Goal: Transaction & Acquisition: Purchase product/service

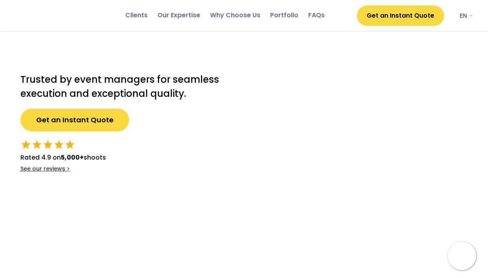
select select ""en""
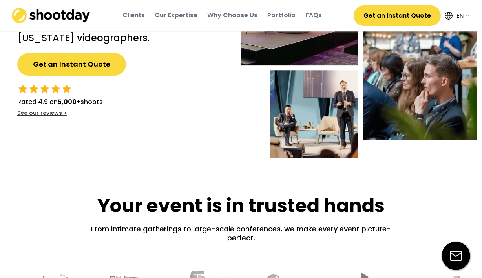
scroll to position [104, 0]
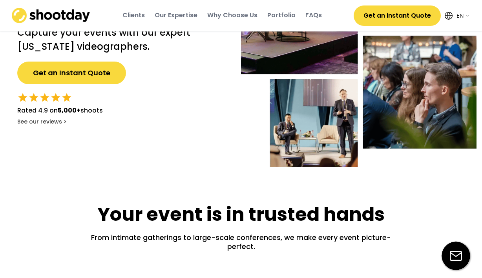
click at [64, 76] on button "Get an Instant Quote" at bounding box center [71, 73] width 109 height 23
